Goal: Check status: Check status

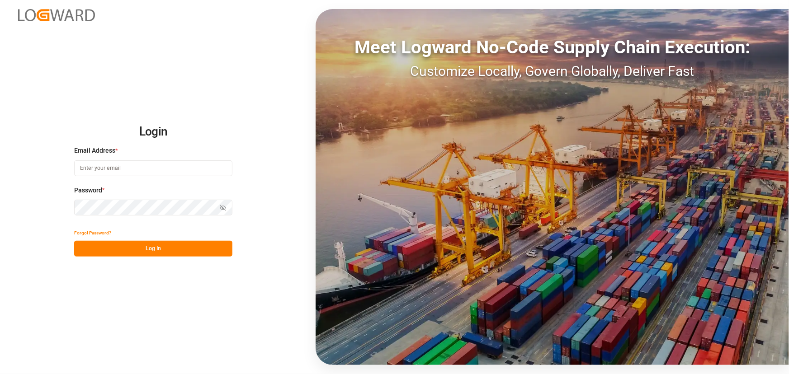
type input "[EMAIL_ADDRESS][PERSON_NAME][DOMAIN_NAME]"
click at [144, 253] on button "Log In" at bounding box center [153, 249] width 158 height 16
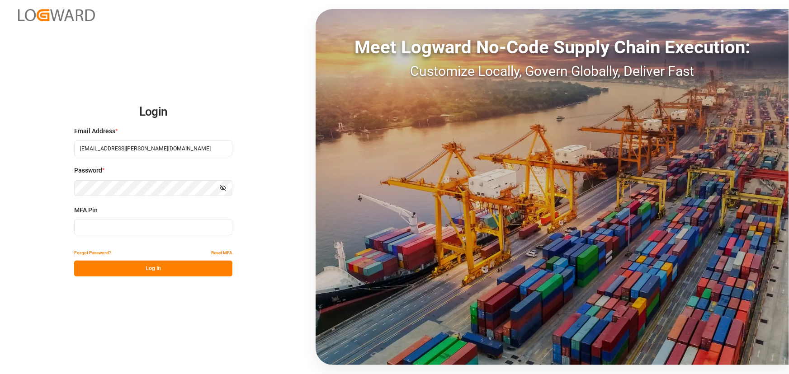
click at [85, 228] on input at bounding box center [153, 228] width 158 height 16
type input "177636"
click at [136, 269] on button "Log In" at bounding box center [153, 269] width 158 height 16
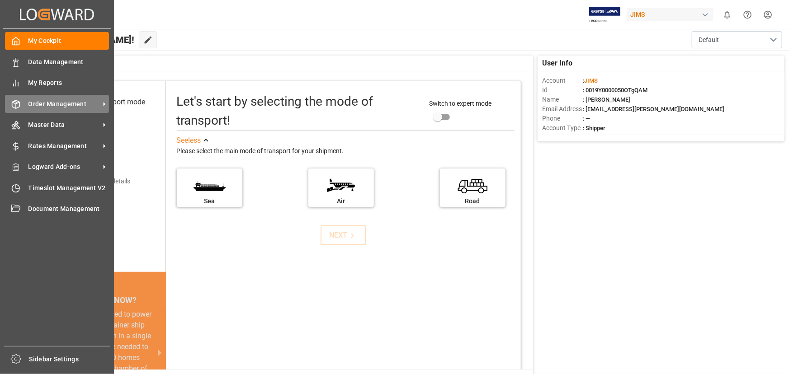
click at [75, 102] on span "Order Management" at bounding box center [63, 104] width 71 height 9
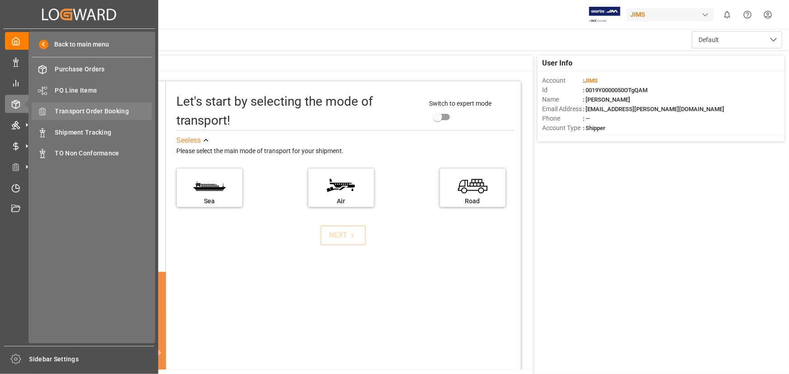
click at [95, 110] on span "Transport Order Booking" at bounding box center [103, 111] width 97 height 9
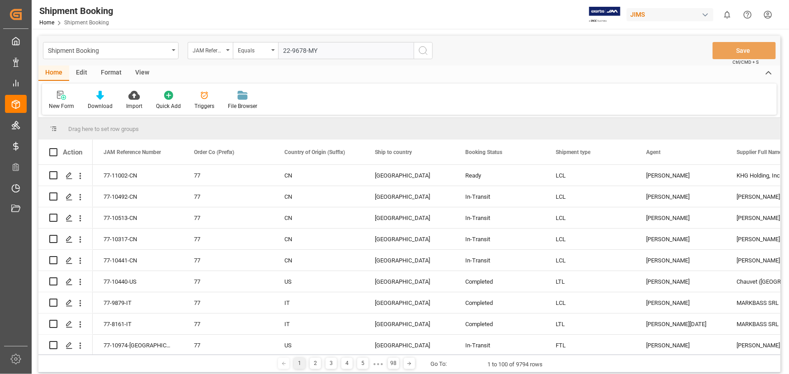
type input "22-9678-MY"
click at [422, 49] on icon "search button" at bounding box center [423, 50] width 11 height 11
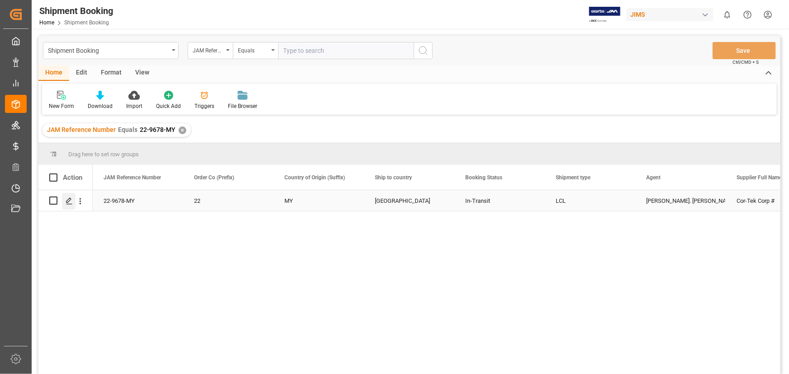
click at [69, 200] on icon "Press SPACE to select this row." at bounding box center [69, 201] width 7 height 7
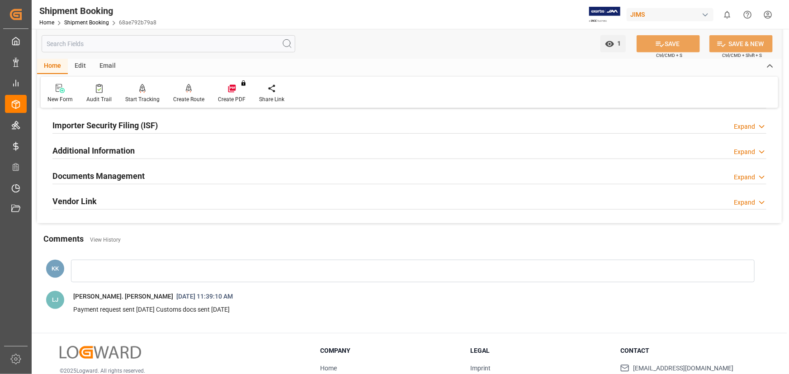
scroll to position [205, 0]
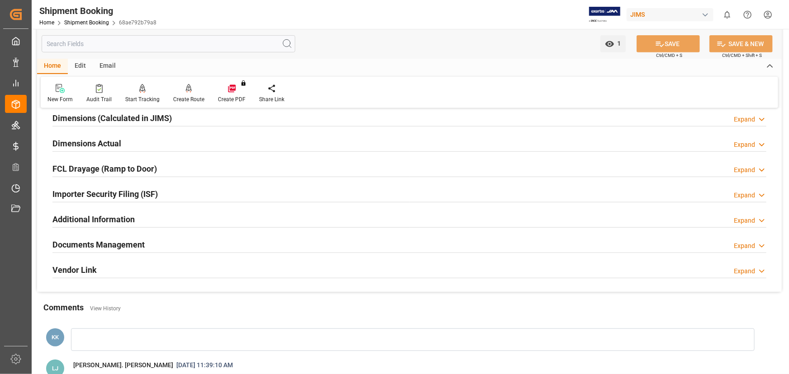
click at [125, 245] on h2 "Documents Management" at bounding box center [98, 245] width 92 height 12
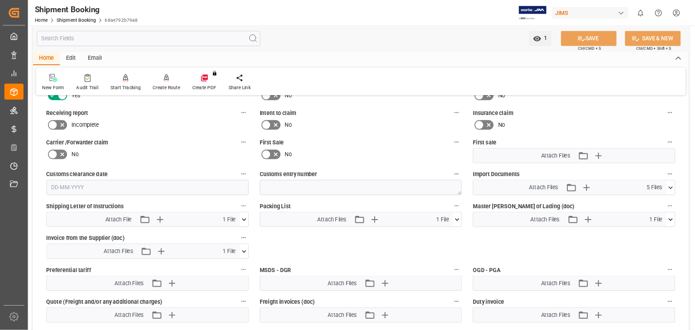
scroll to position [479, 0]
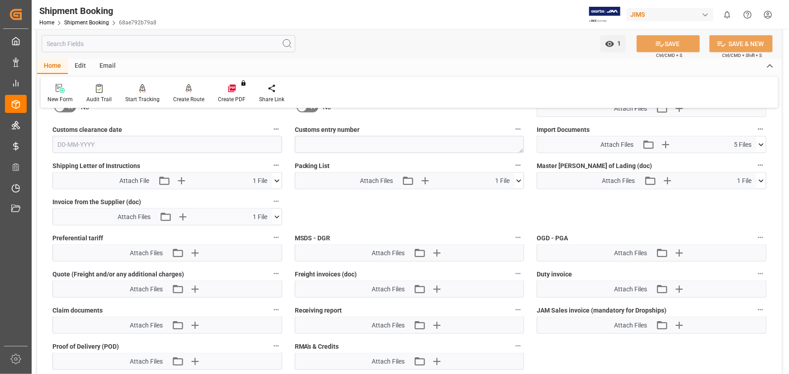
click at [763, 180] on icon at bounding box center [761, 180] width 9 height 9
click at [756, 195] on icon at bounding box center [756, 197] width 9 height 9
